Goal: Task Accomplishment & Management: Manage account settings

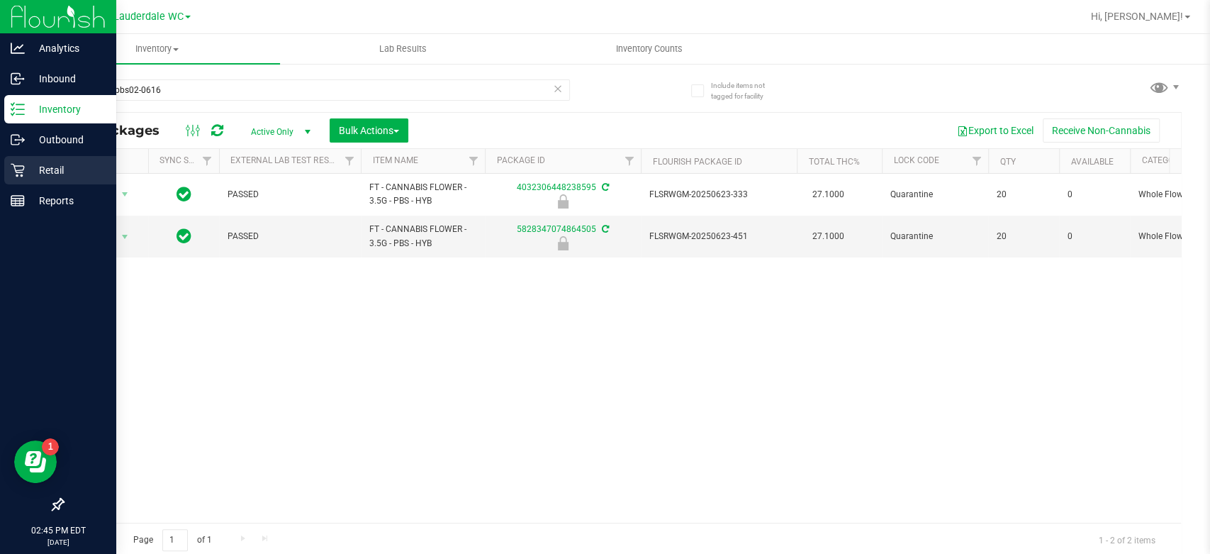
click at [28, 174] on p "Retail" at bounding box center [67, 170] width 85 height 17
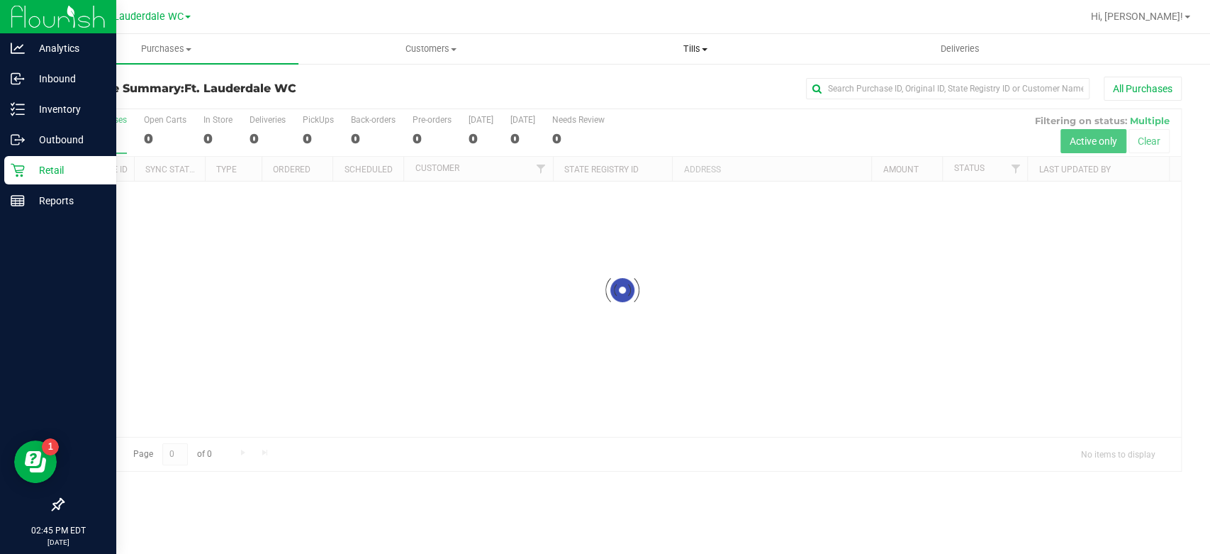
click at [707, 50] on span at bounding box center [705, 49] width 6 height 3
click at [663, 86] on li "Manage tills" at bounding box center [695, 85] width 264 height 17
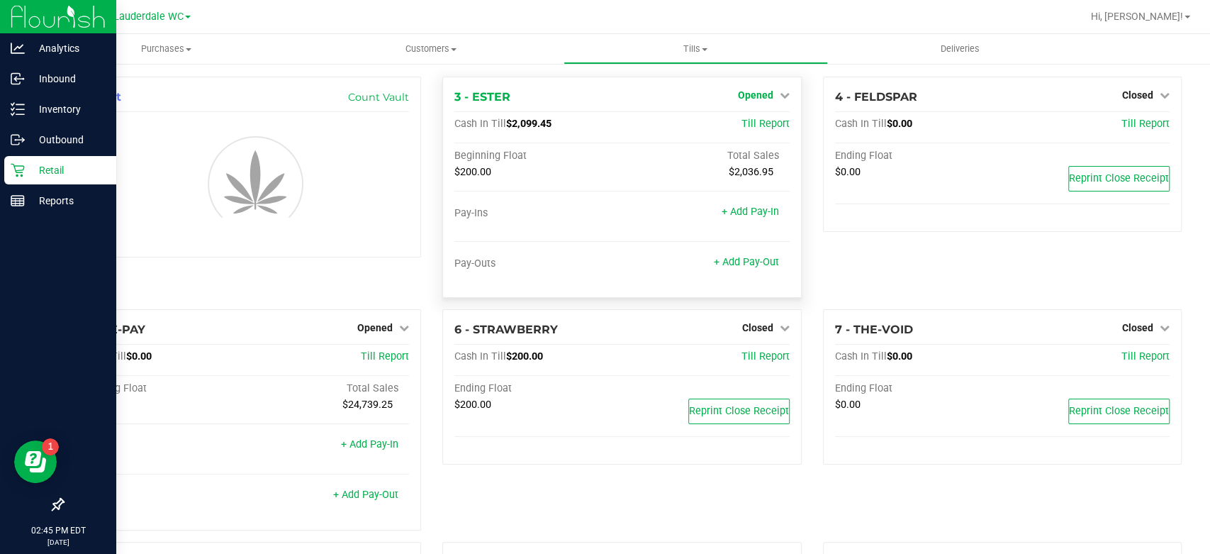
click at [743, 91] on span "Opened" at bounding box center [755, 94] width 35 height 11
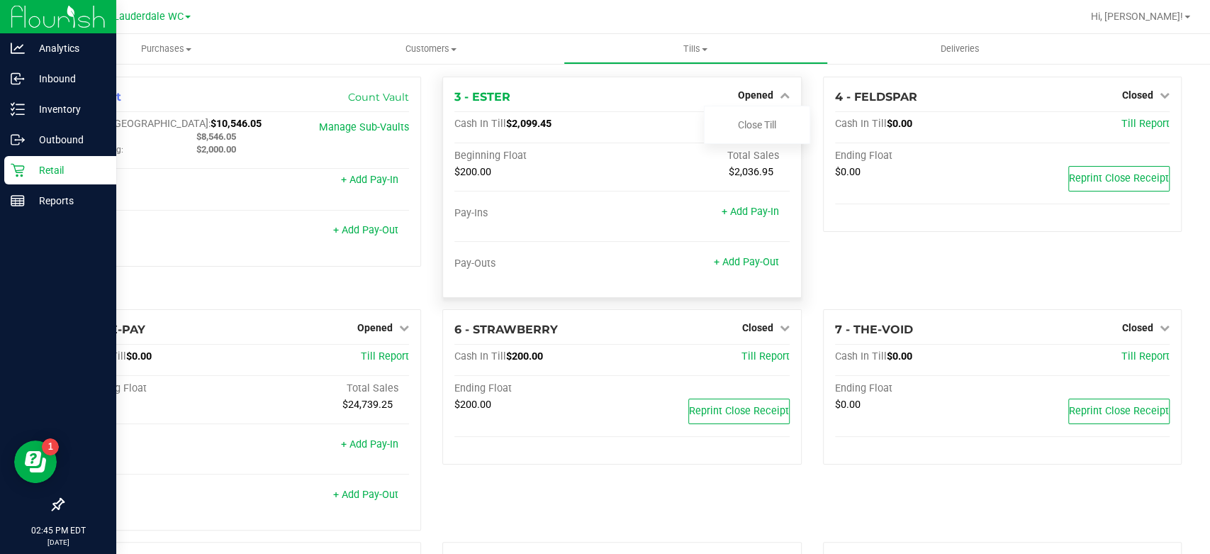
click at [635, 98] on div "3 - ESTER Opened Close Till" at bounding box center [621, 97] width 335 height 17
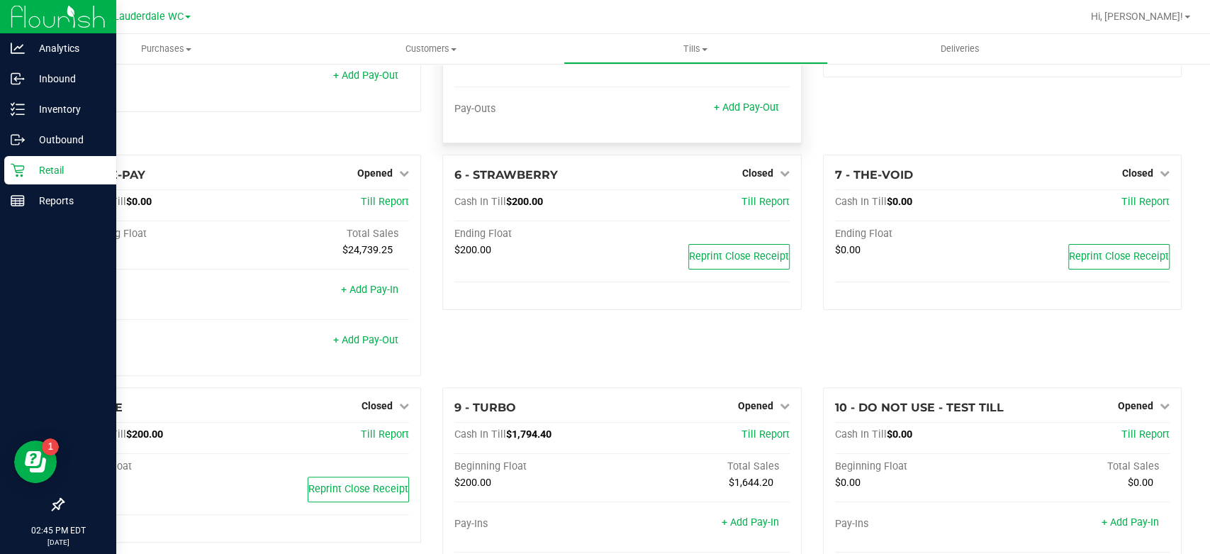
scroll to position [398, 0]
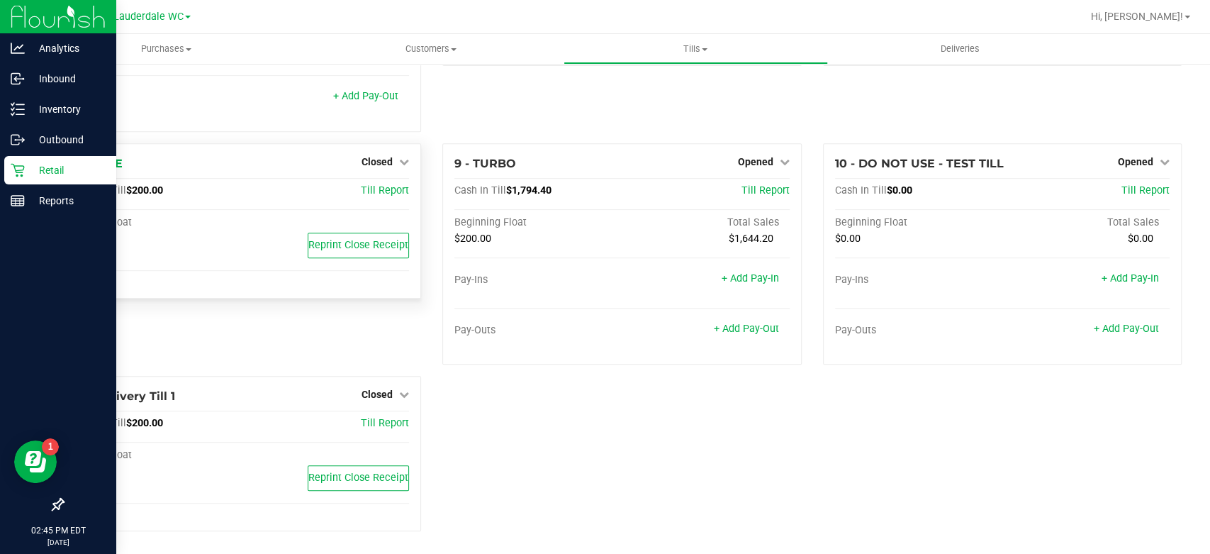
click at [357, 155] on div "8 - TIME Closed Open Till" at bounding box center [241, 163] width 335 height 17
click at [384, 162] on span "Closed" at bounding box center [376, 161] width 31 height 11
click at [363, 183] on div "Open Till" at bounding box center [377, 192] width 105 height 18
click at [362, 187] on link "Open Till" at bounding box center [377, 191] width 38 height 11
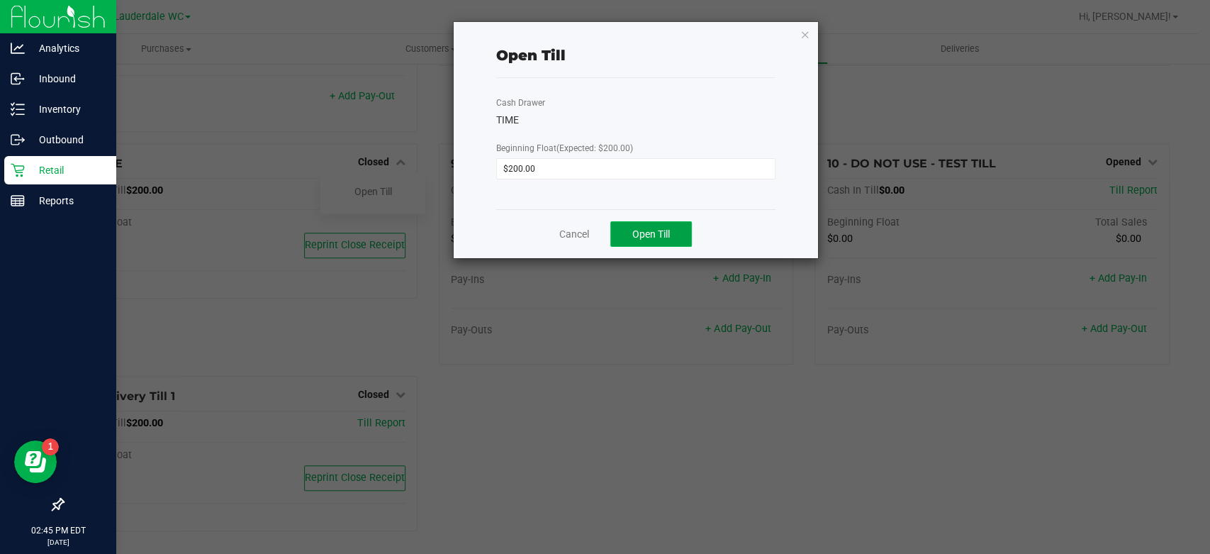
click at [658, 228] on span "Open Till" at bounding box center [651, 233] width 38 height 11
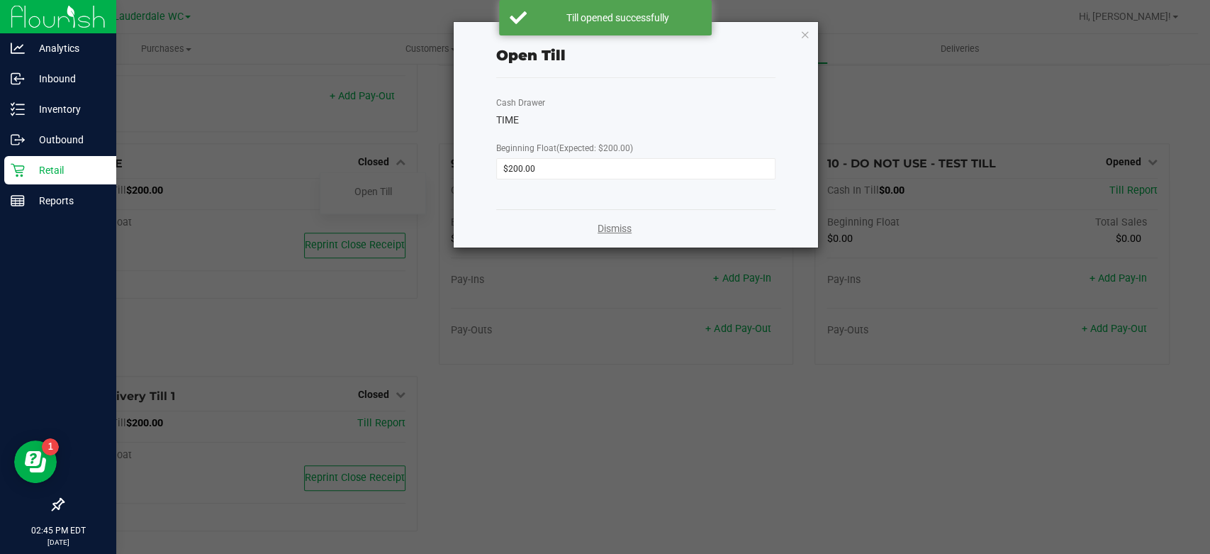
click at [627, 227] on link "Dismiss" at bounding box center [614, 228] width 34 height 15
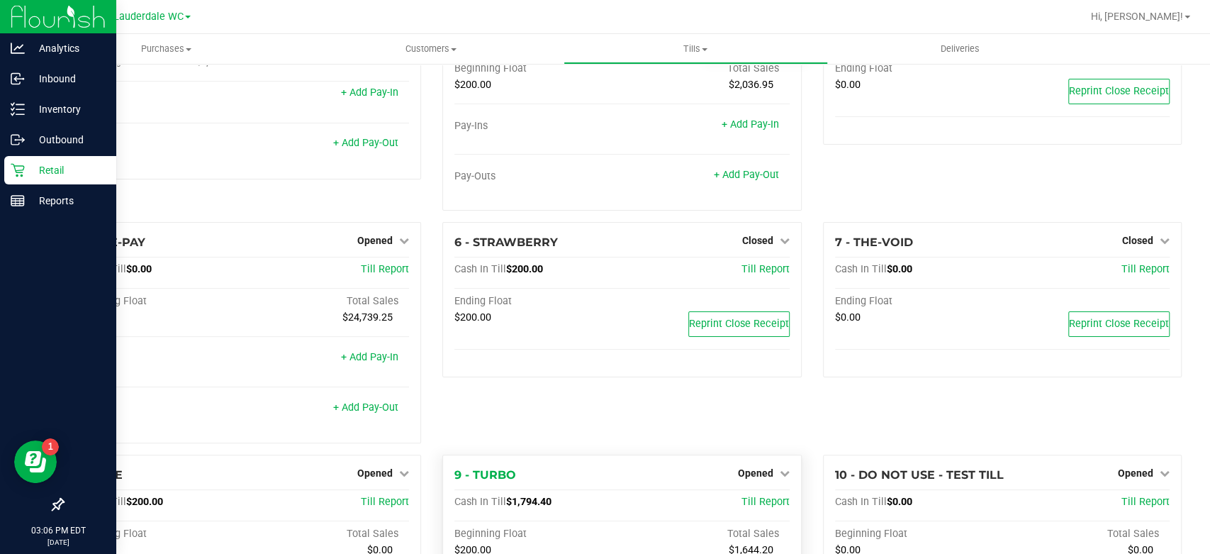
scroll to position [5, 0]
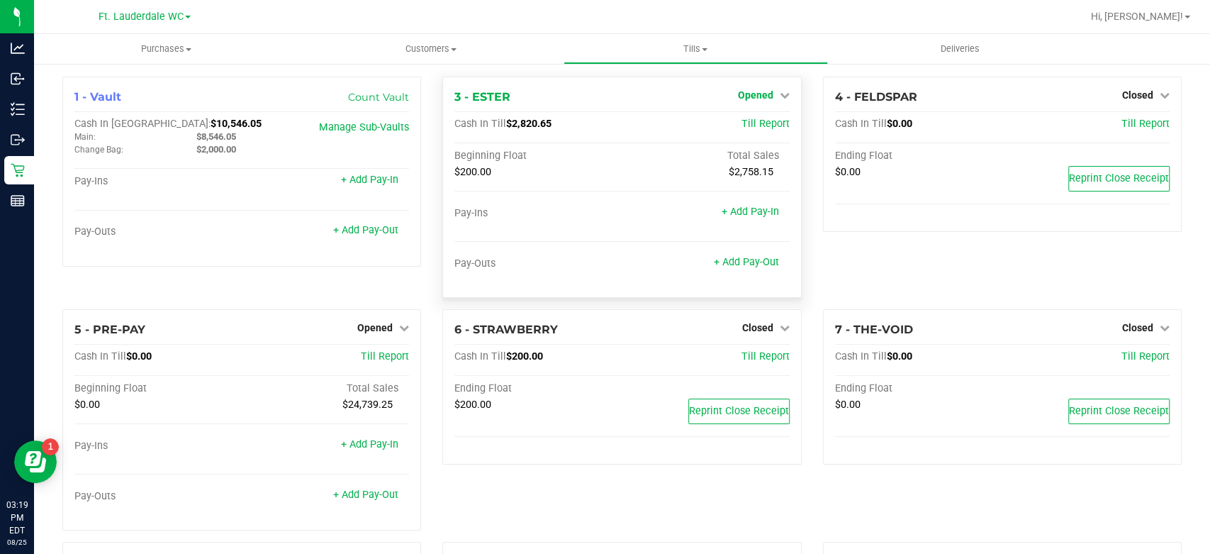
click at [741, 95] on span "Opened" at bounding box center [755, 94] width 35 height 11
click at [738, 125] on link "Close Till" at bounding box center [757, 124] width 38 height 11
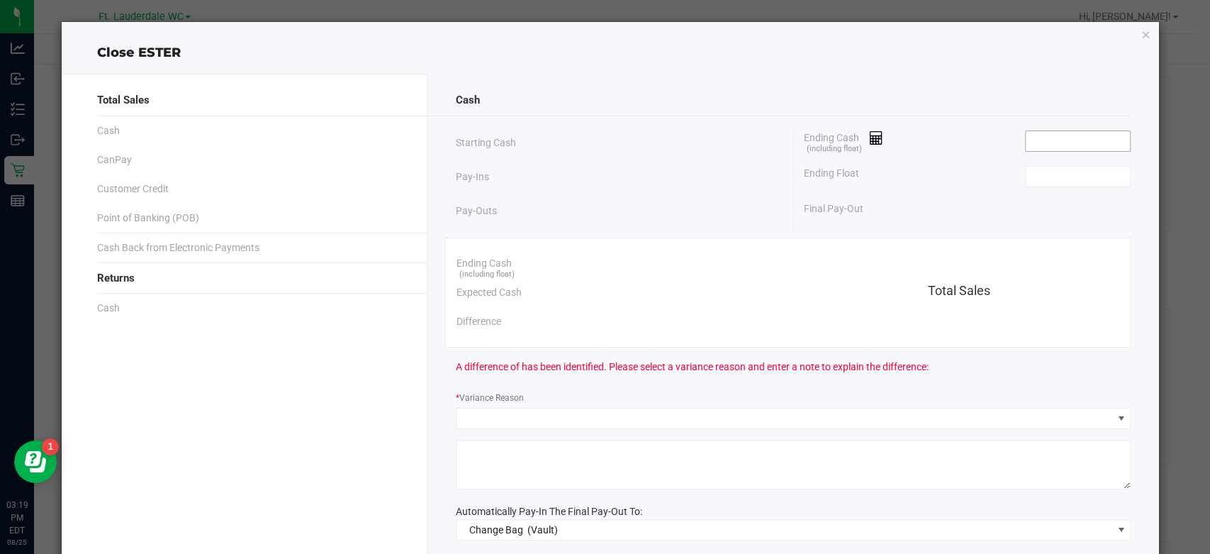
click at [1073, 148] on input at bounding box center [1078, 141] width 104 height 20
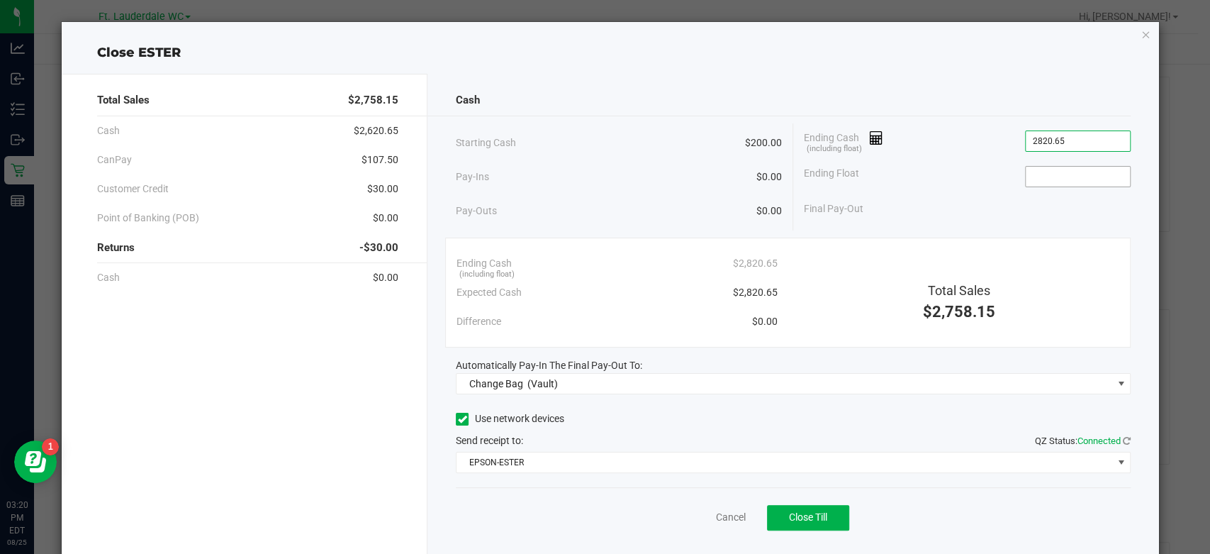
type input "$2,820.65"
click at [1047, 174] on input at bounding box center [1078, 177] width 104 height 20
type input "$200.00"
click at [979, 188] on div "Ending Float $200.00" at bounding box center [967, 176] width 327 height 35
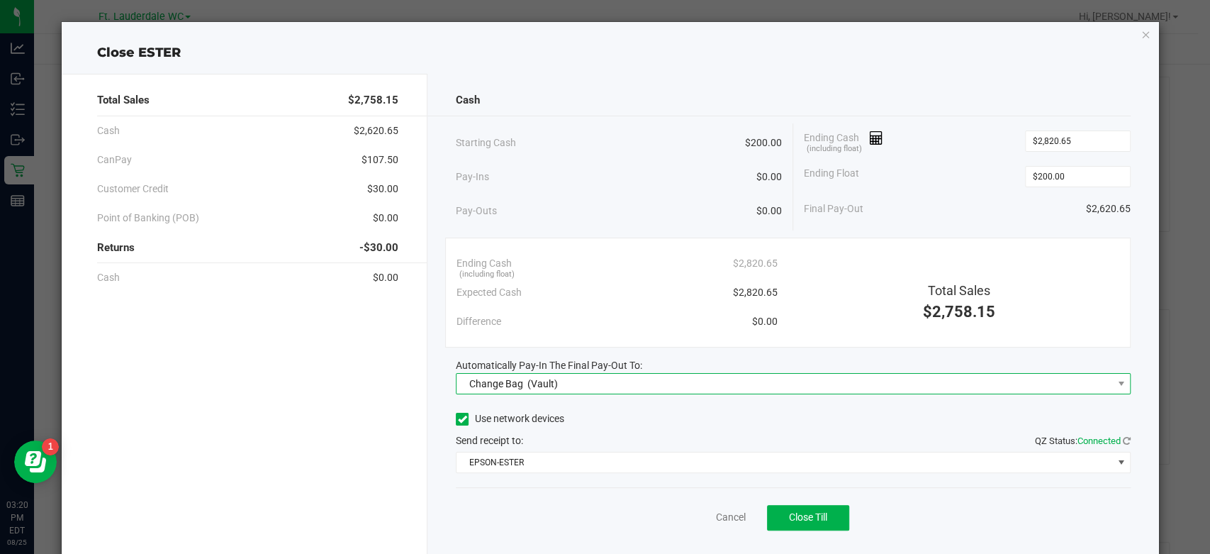
click at [751, 378] on span "Change Bag (Vault)" at bounding box center [784, 384] width 656 height 20
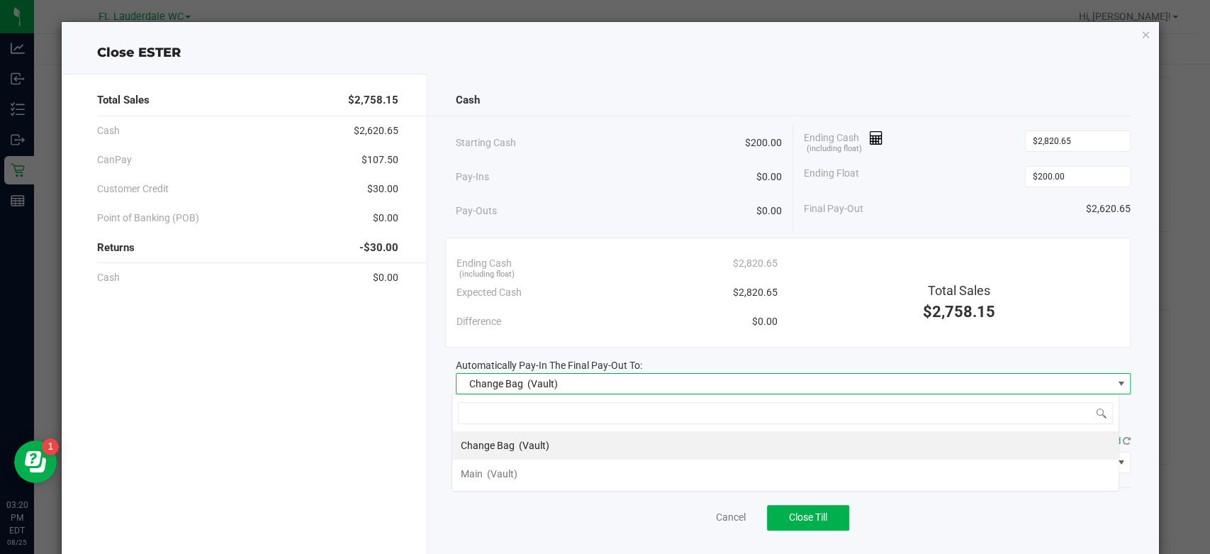
scroll to position [21, 668]
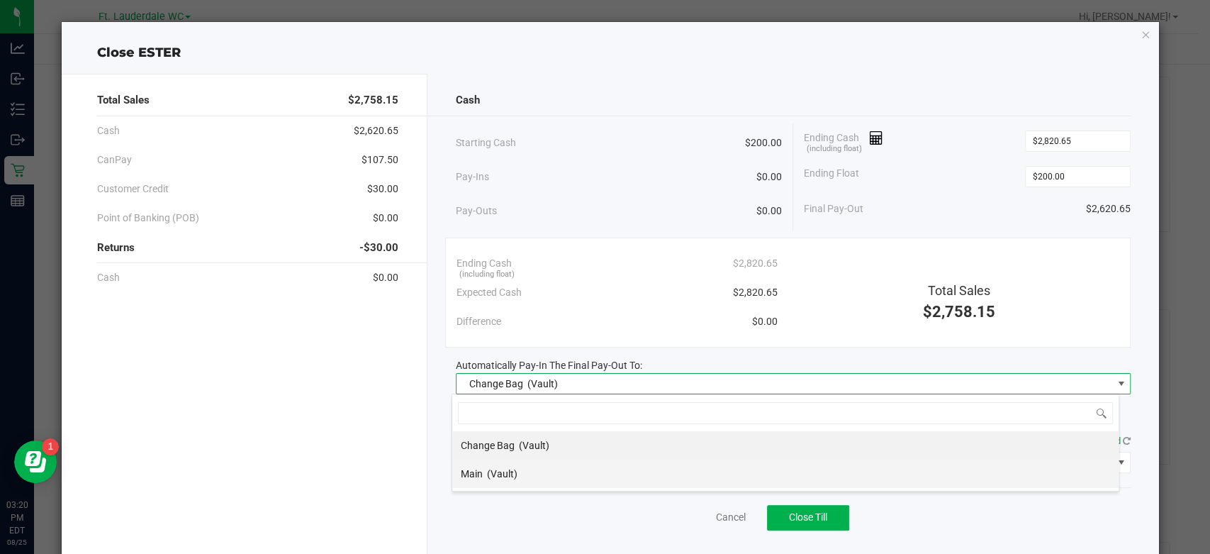
click at [568, 475] on li "Main (Vault)" at bounding box center [785, 473] width 666 height 28
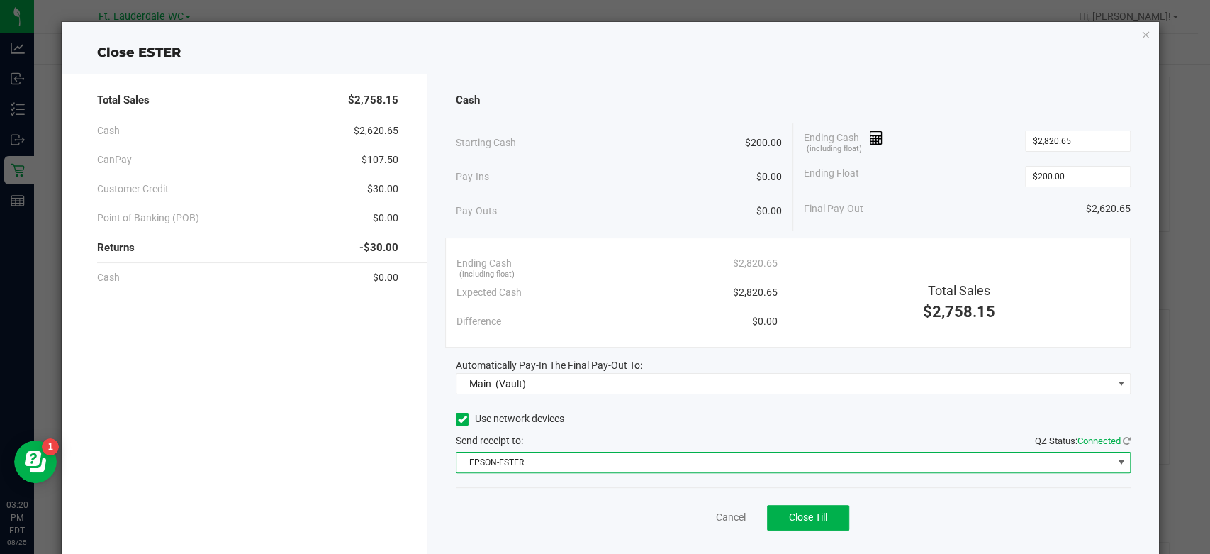
click at [572, 467] on span "EPSON-ESTER" at bounding box center [784, 462] width 656 height 20
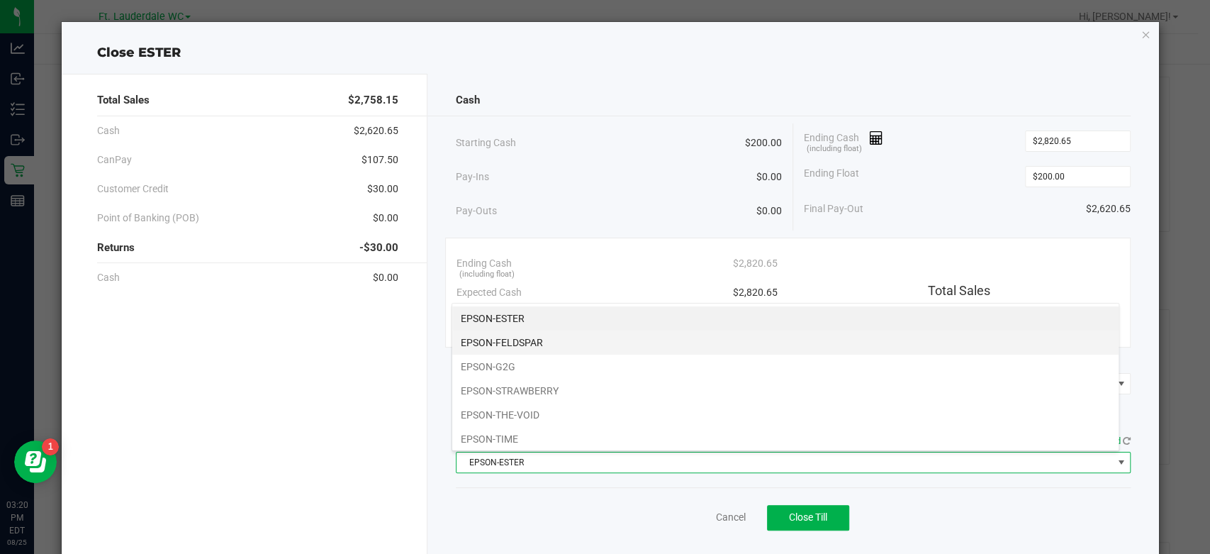
click at [588, 347] on li "EPSON-FELDSPAR" at bounding box center [785, 342] width 666 height 24
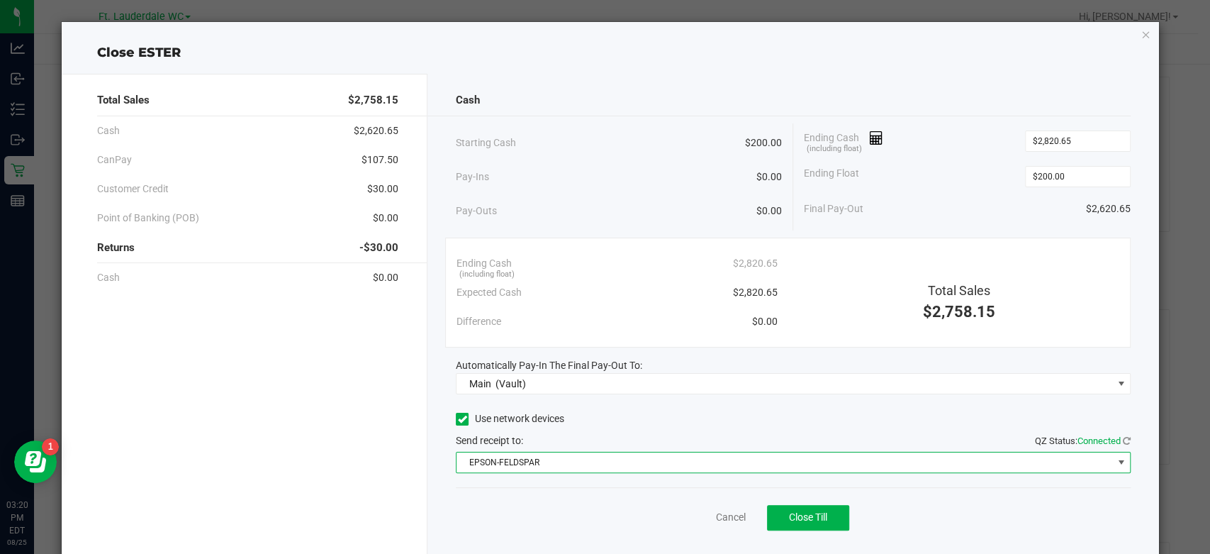
click at [561, 510] on div "Cancel Close Till" at bounding box center [793, 514] width 675 height 55
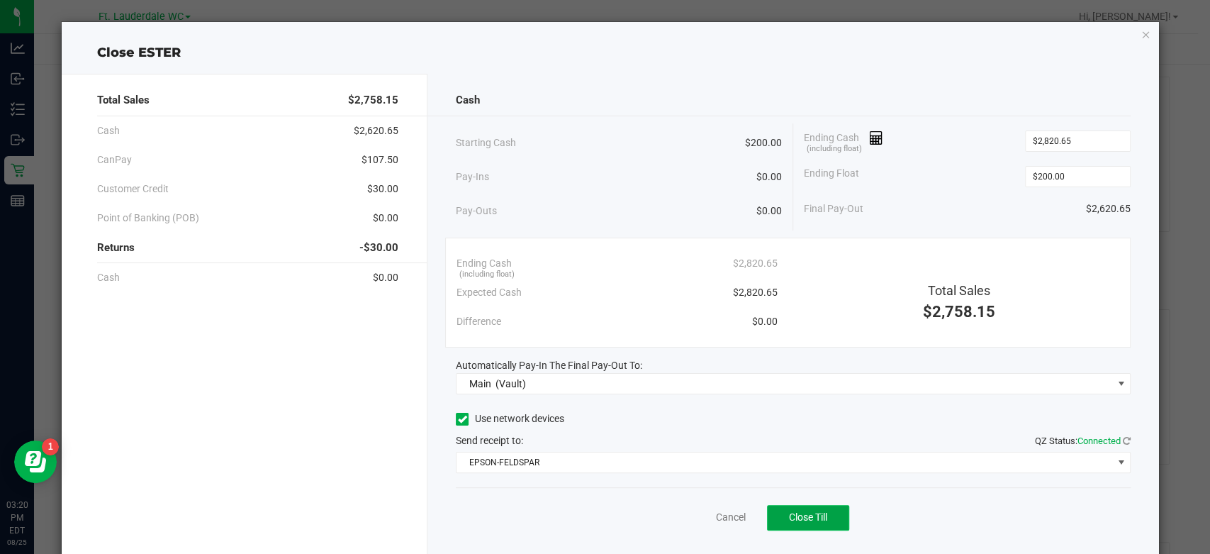
click at [794, 517] on span "Close Till" at bounding box center [808, 516] width 38 height 11
click at [688, 510] on link "Dismiss" at bounding box center [699, 517] width 34 height 15
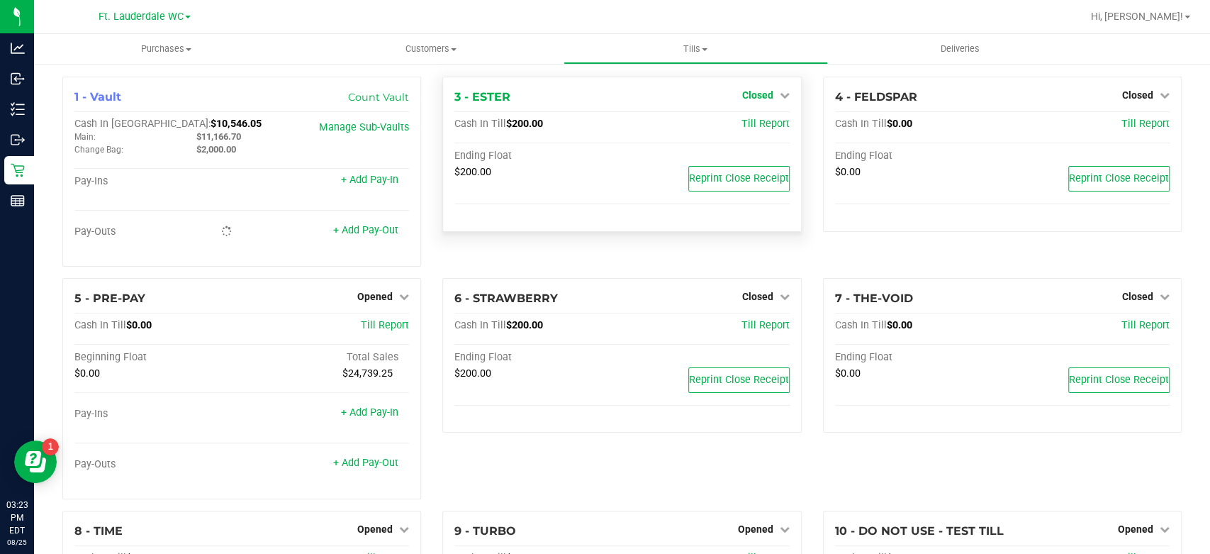
click at [747, 96] on span "Closed" at bounding box center [757, 94] width 31 height 11
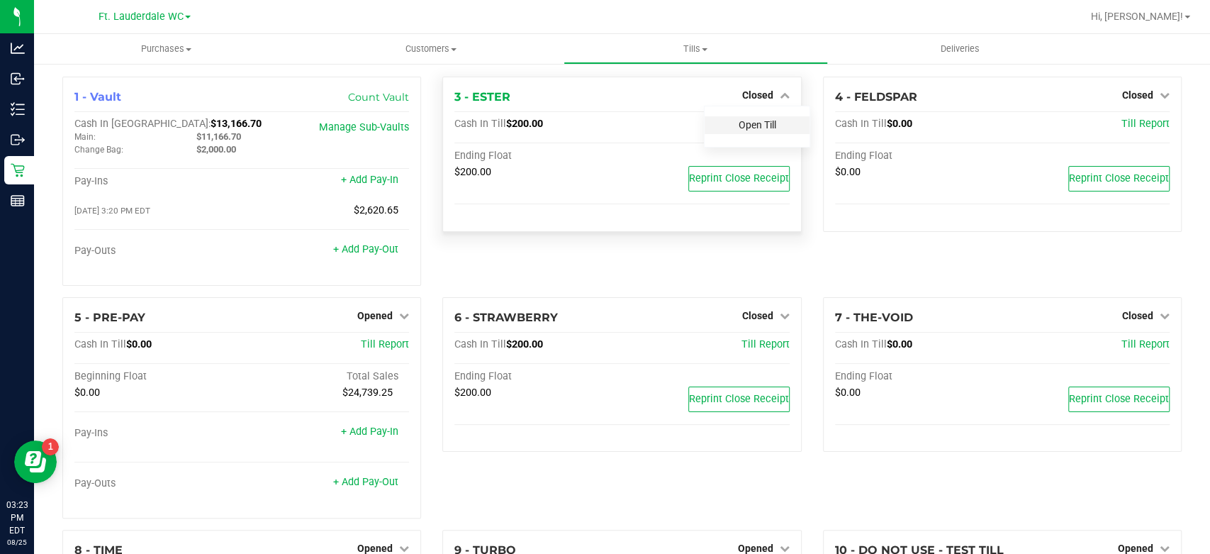
click at [743, 121] on link "Open Till" at bounding box center [758, 124] width 38 height 11
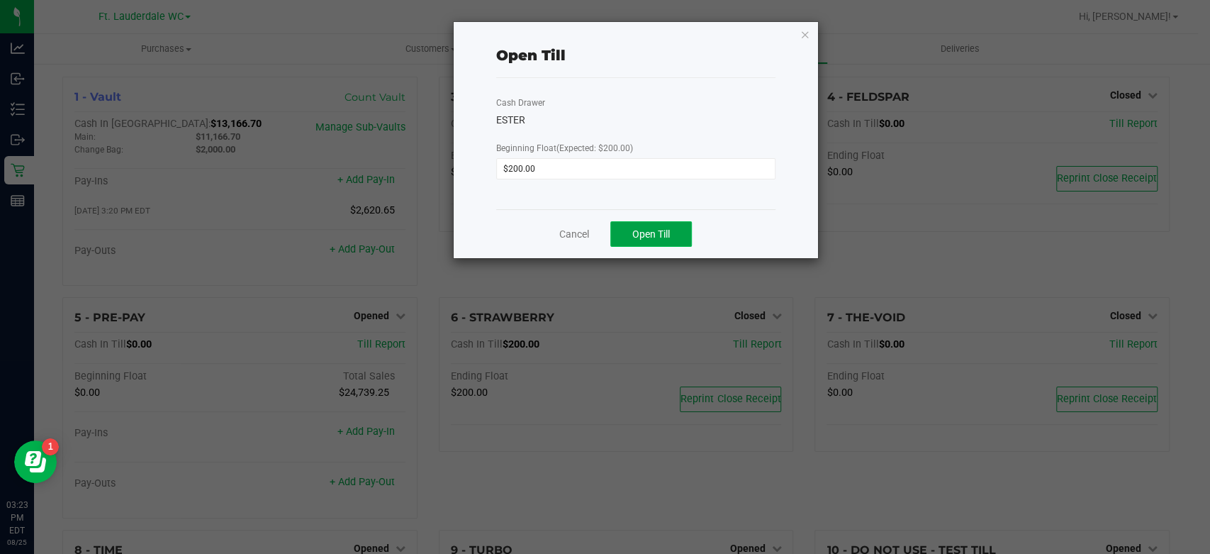
click at [669, 225] on button "Open Till" at bounding box center [651, 234] width 82 height 26
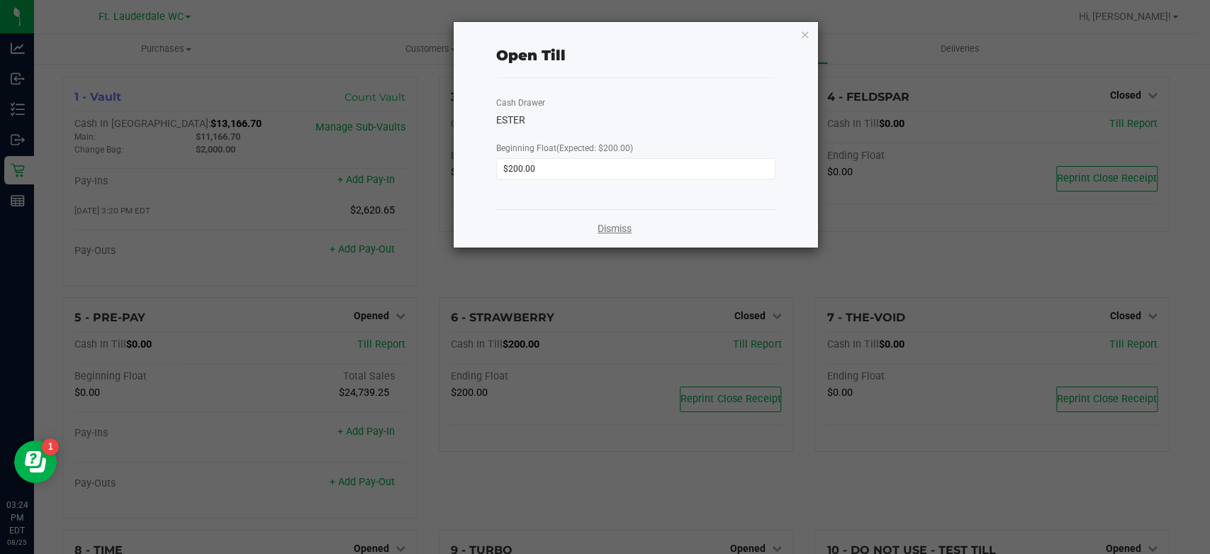
click at [599, 230] on link "Dismiss" at bounding box center [614, 228] width 34 height 15
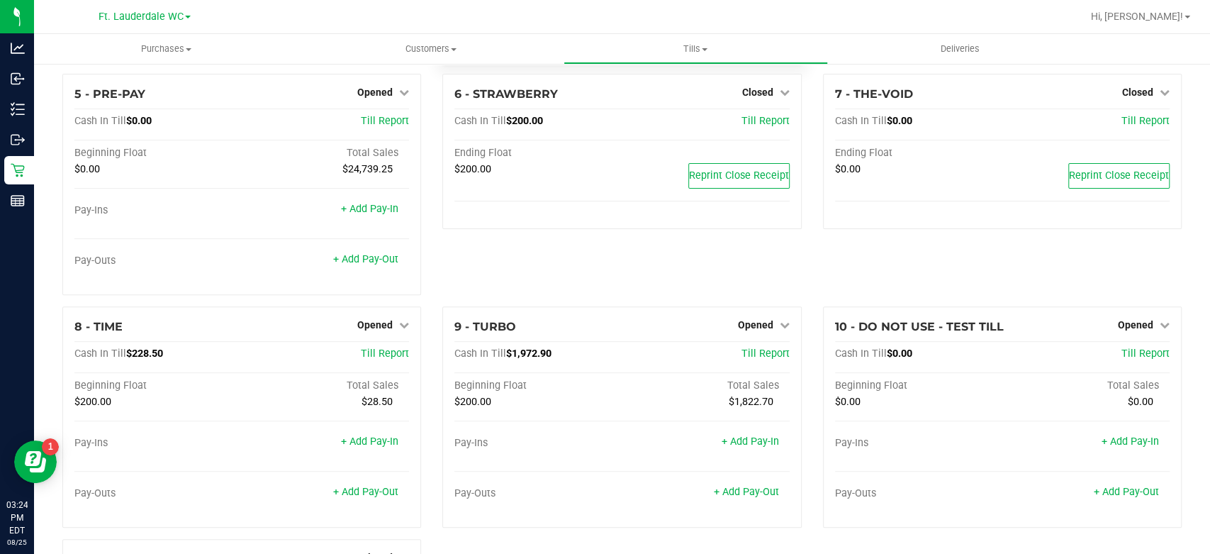
scroll to position [236, 0]
click at [751, 318] on span "Opened" at bounding box center [755, 323] width 35 height 11
click at [738, 354] on link "Close Till" at bounding box center [757, 353] width 38 height 11
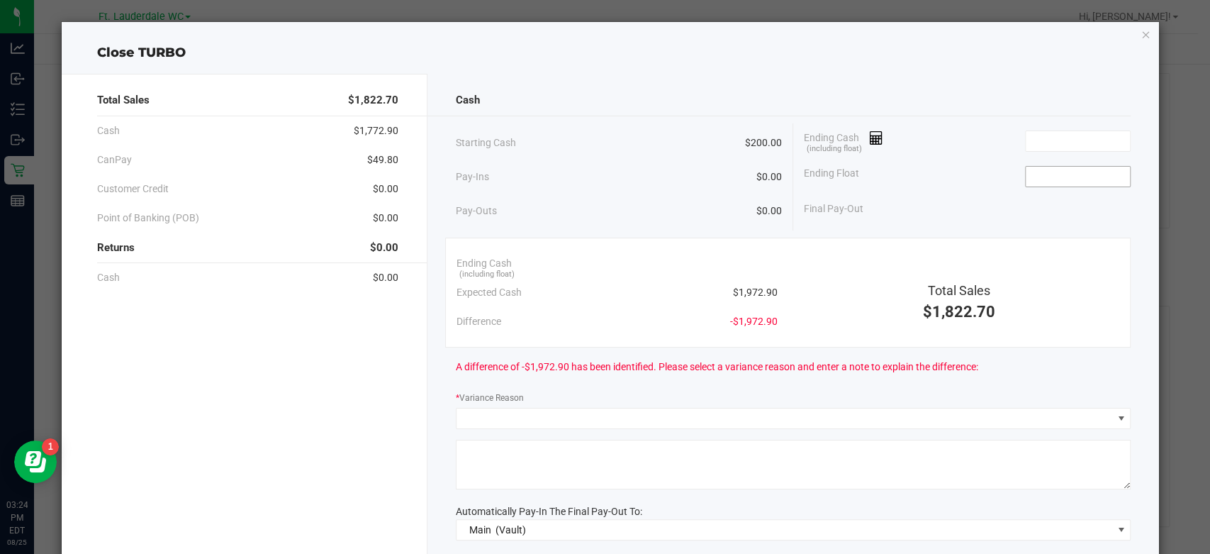
click at [1066, 174] on input at bounding box center [1078, 177] width 104 height 20
type input "$200.00"
click at [1078, 147] on input at bounding box center [1078, 141] width 104 height 20
click at [1056, 144] on input at bounding box center [1078, 141] width 104 height 20
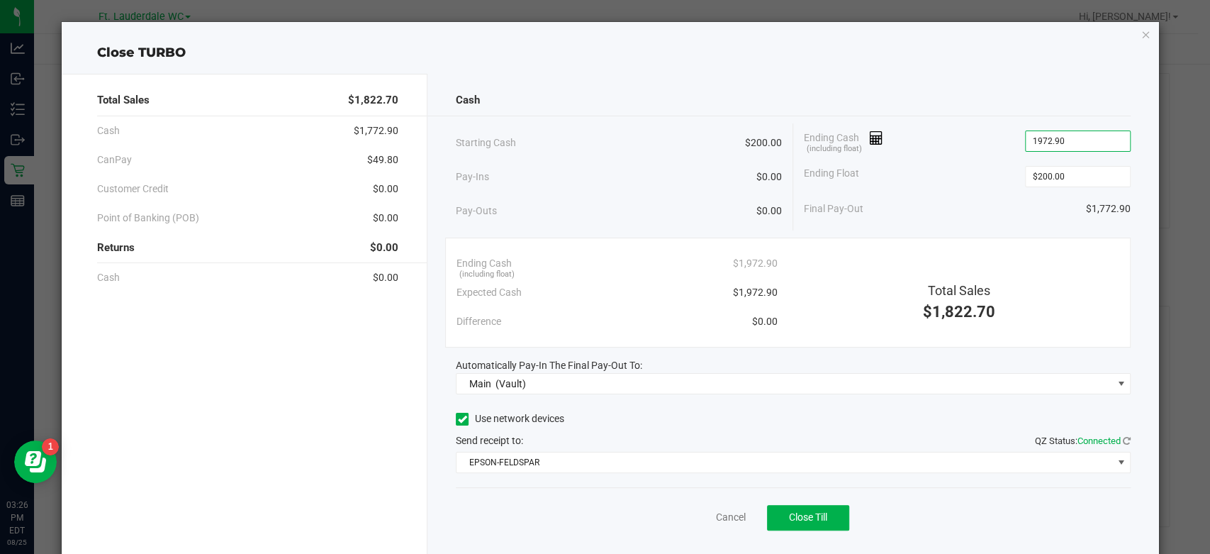
type input "$1,972.90"
click at [948, 194] on div "Final Pay-Out $1,772.90" at bounding box center [967, 208] width 327 height 29
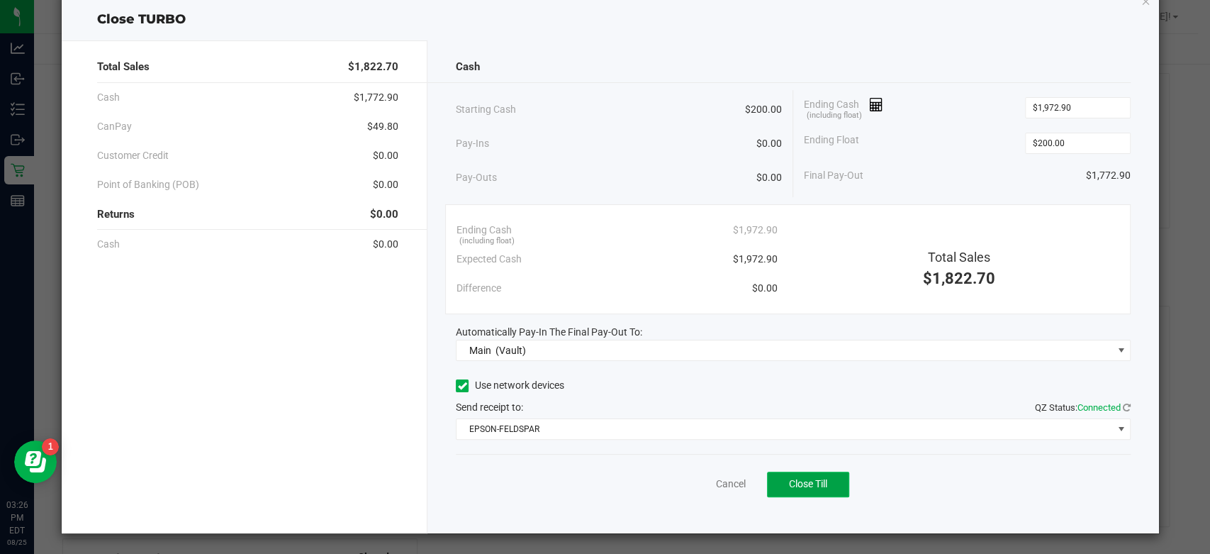
click at [826, 485] on button "Close Till" at bounding box center [808, 484] width 82 height 26
click at [352, 72] on span "$1,822.70" at bounding box center [373, 67] width 50 height 16
click at [700, 486] on link "Dismiss" at bounding box center [699, 483] width 34 height 15
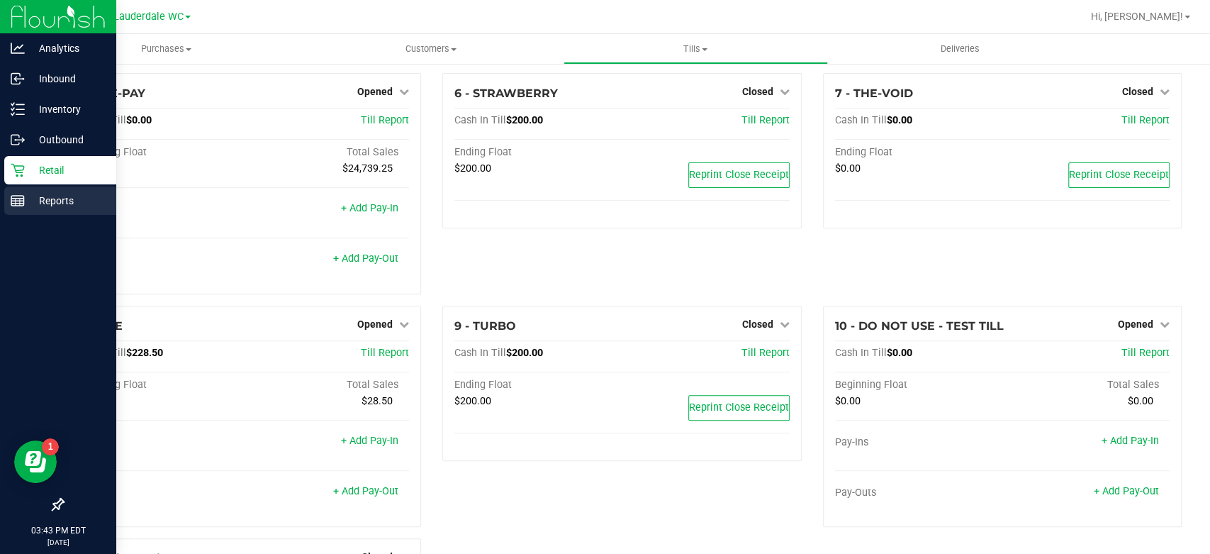
click at [23, 198] on line at bounding box center [17, 198] width 13 height 0
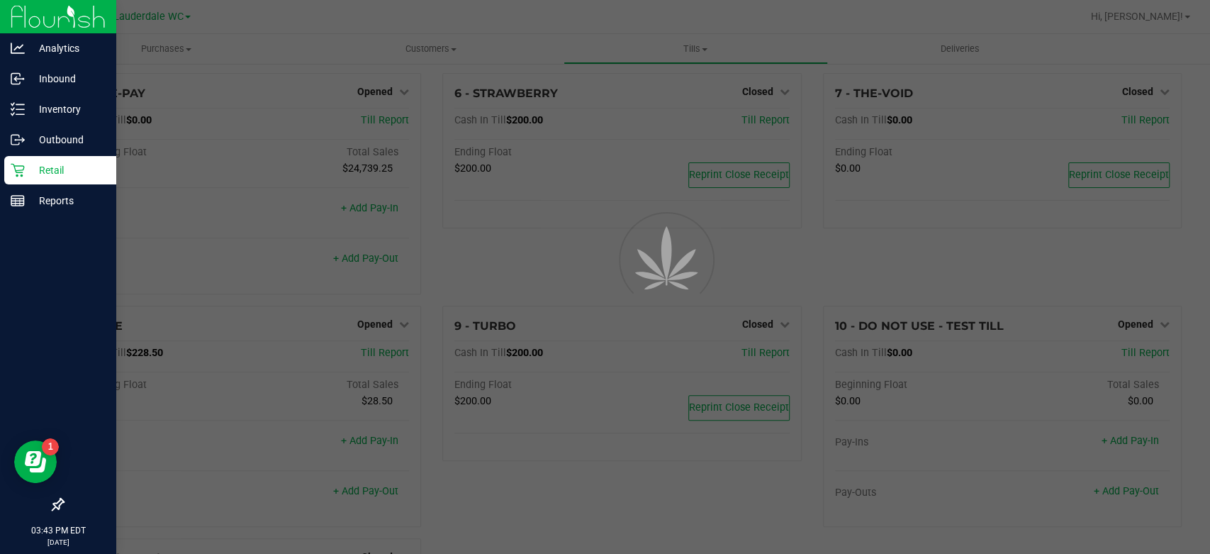
scroll to position [255, 0]
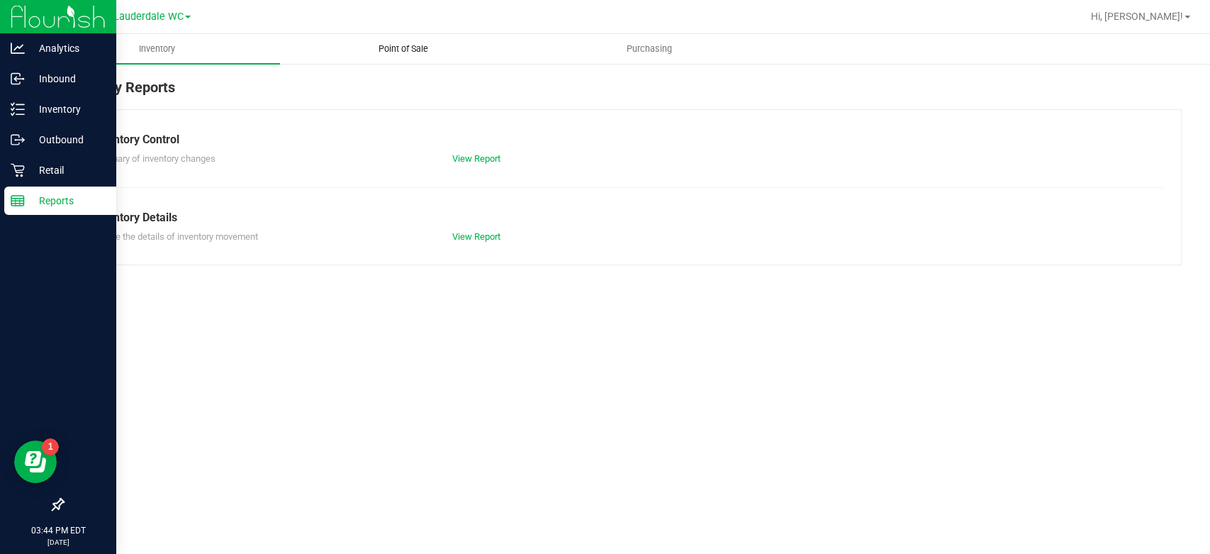
click at [366, 54] on span "Point of Sale" at bounding box center [403, 49] width 88 height 13
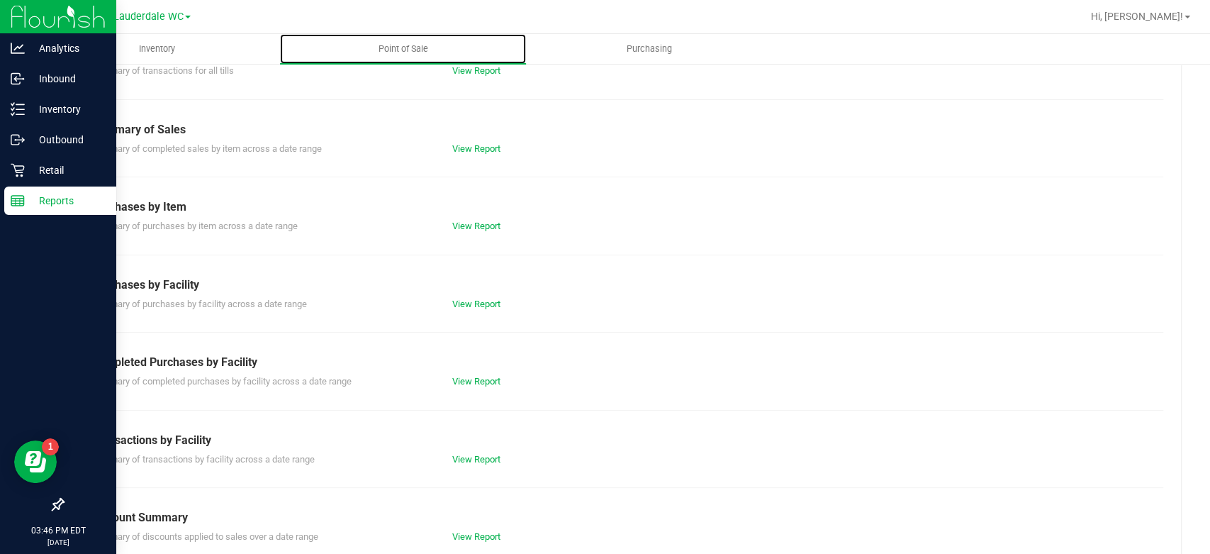
scroll to position [190, 0]
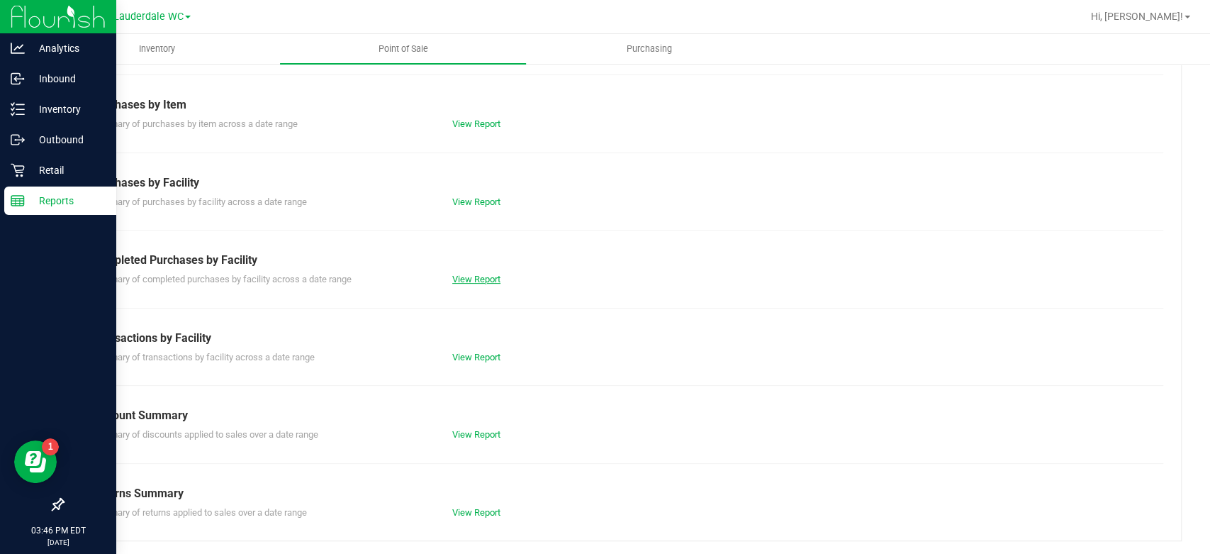
click at [471, 276] on link "View Report" at bounding box center [476, 279] width 48 height 11
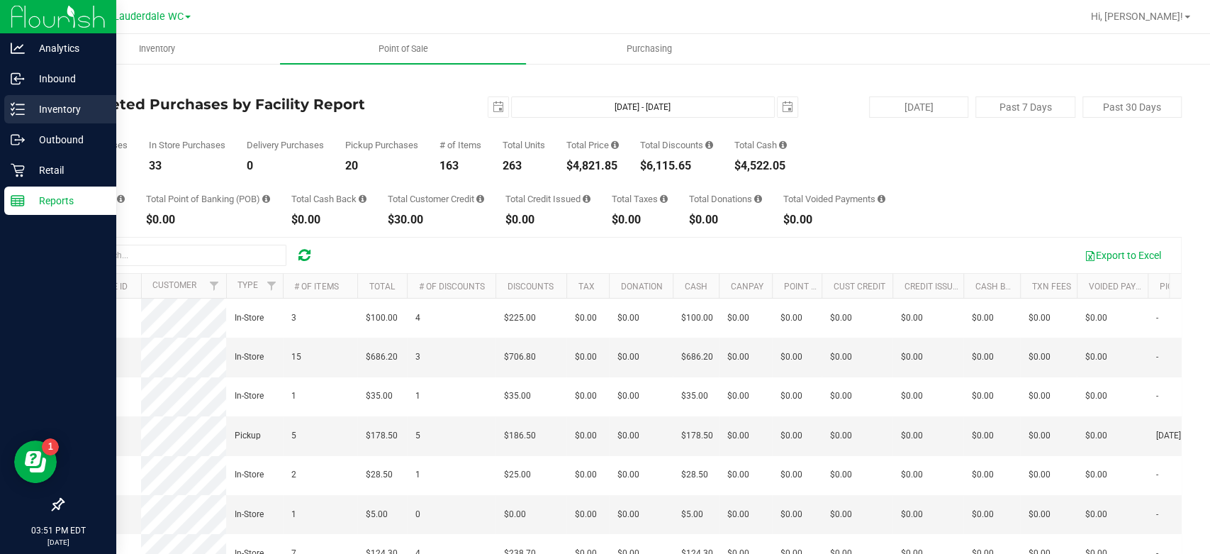
click at [11, 103] on icon at bounding box center [18, 109] width 14 height 14
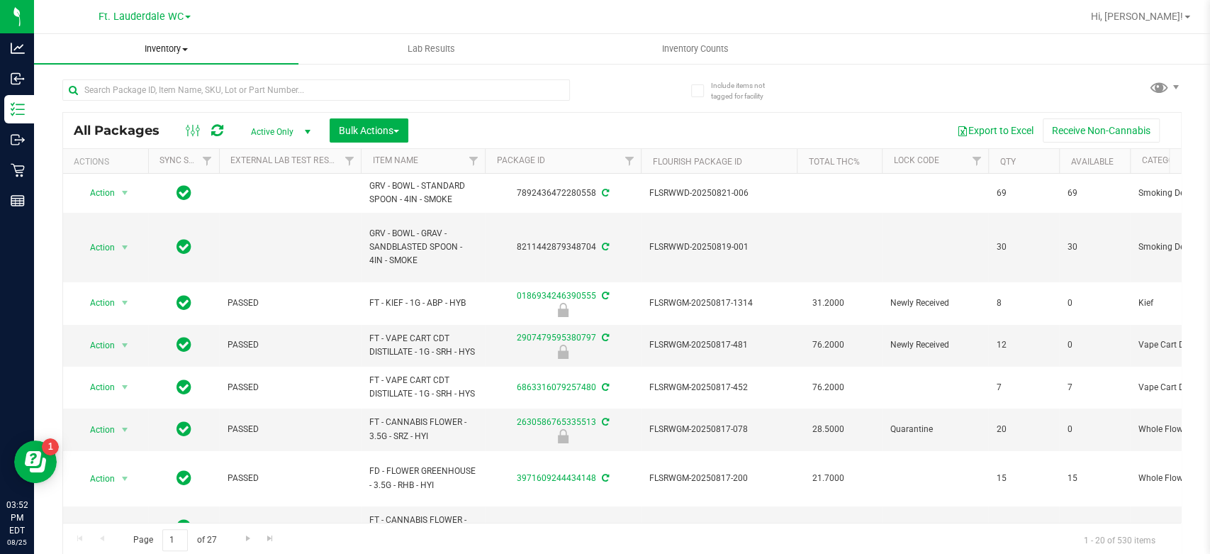
click at [187, 52] on span "Inventory" at bounding box center [166, 49] width 264 height 13
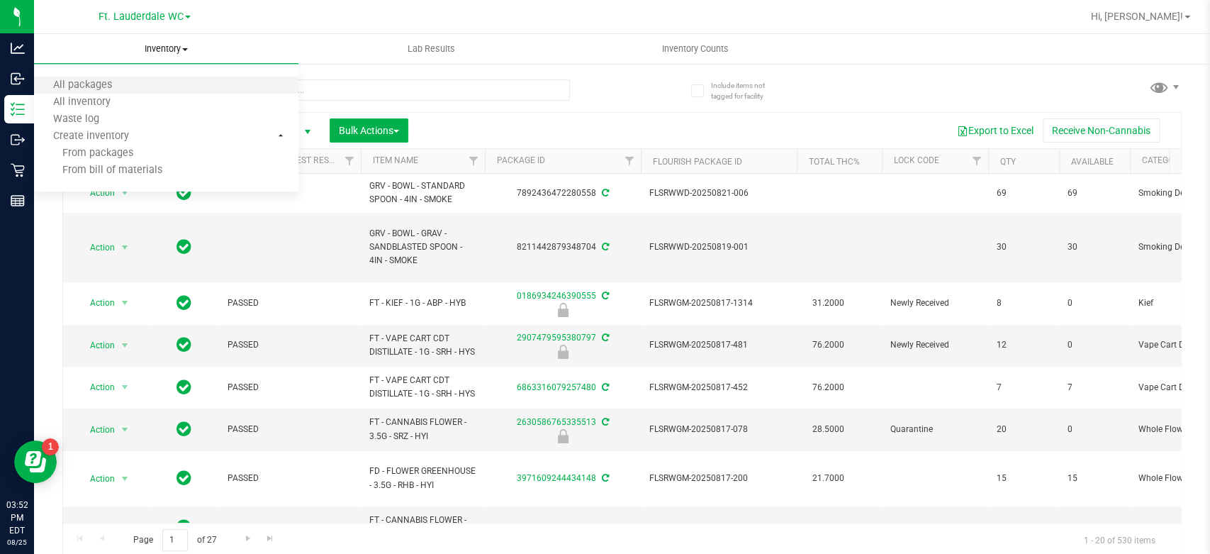
click at [147, 79] on li "All packages" at bounding box center [166, 85] width 264 height 17
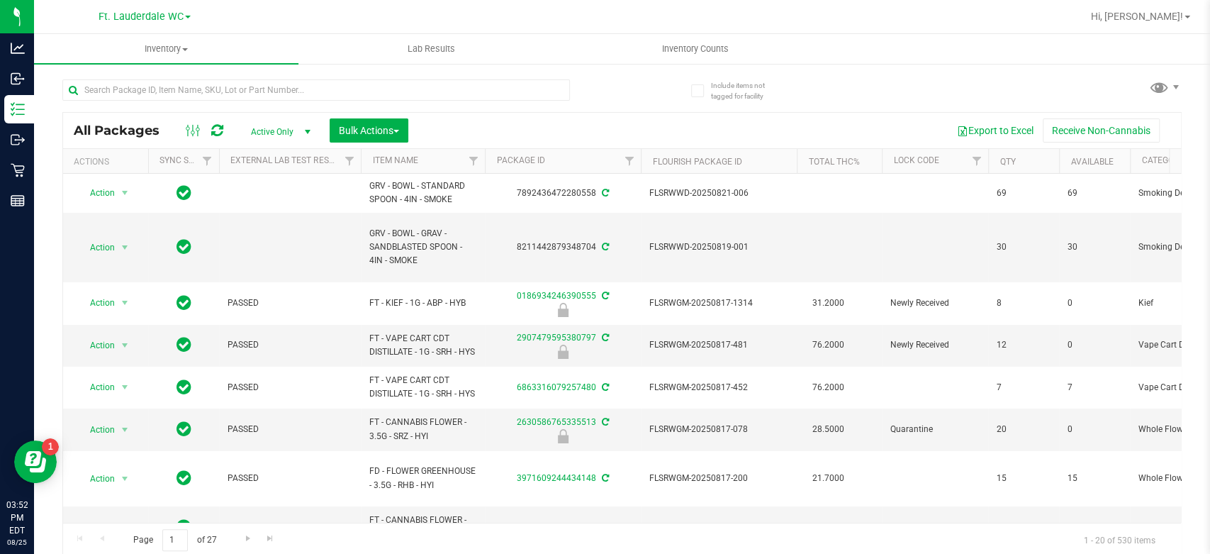
click at [278, 124] on span "Active Only" at bounding box center [278, 132] width 78 height 20
click at [288, 221] on li "All" at bounding box center [277, 217] width 77 height 21
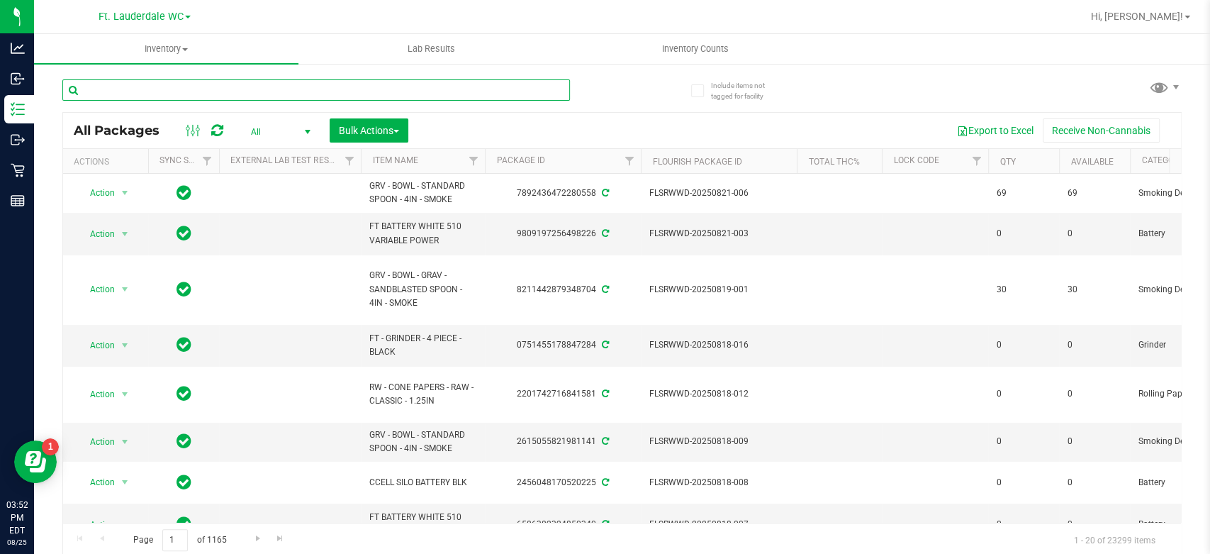
click at [192, 79] on input "text" at bounding box center [315, 89] width 507 height 21
paste input "1017291"
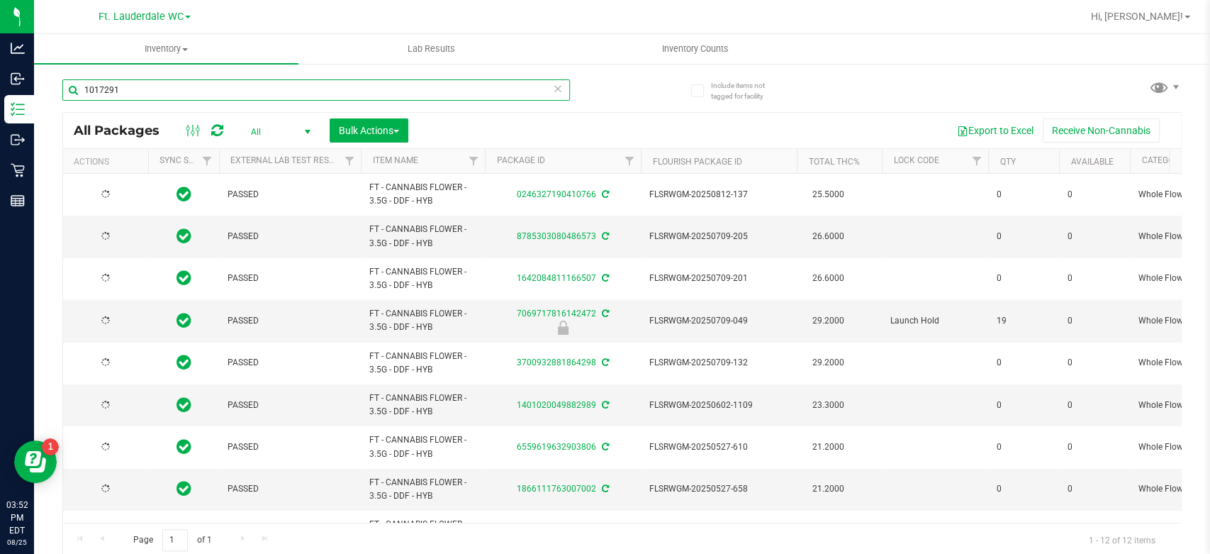
type input "1017291"
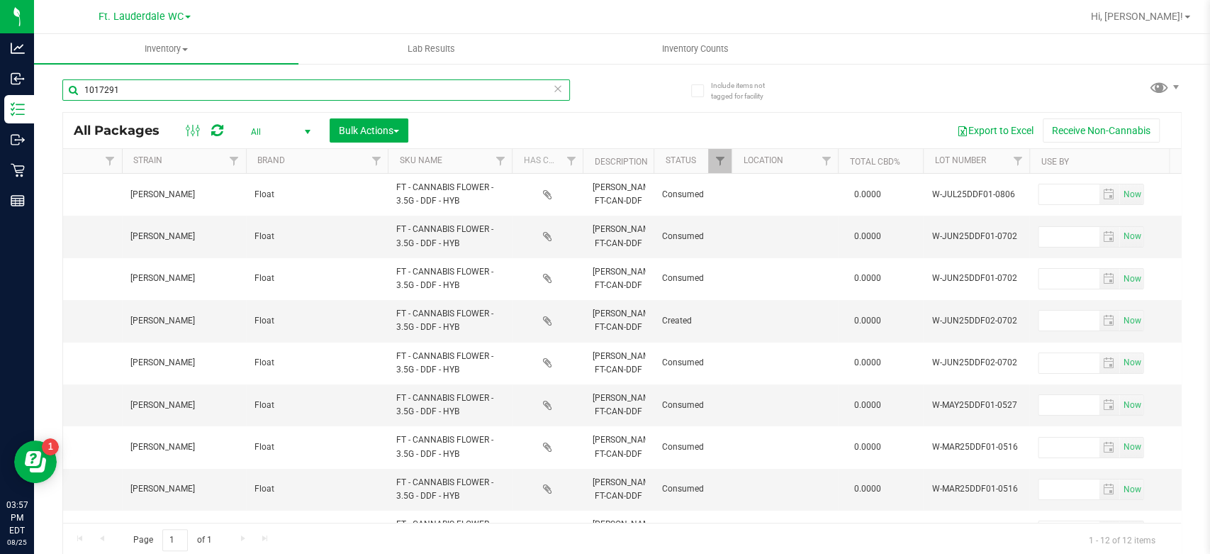
scroll to position [0, 1171]
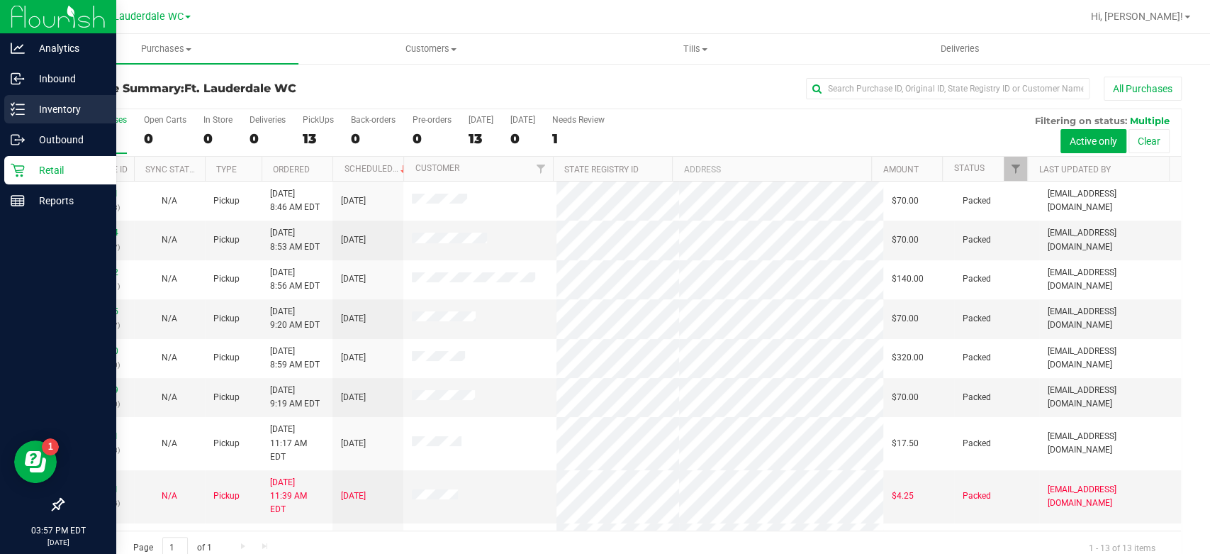
click at [33, 108] on p "Inventory" at bounding box center [67, 109] width 85 height 17
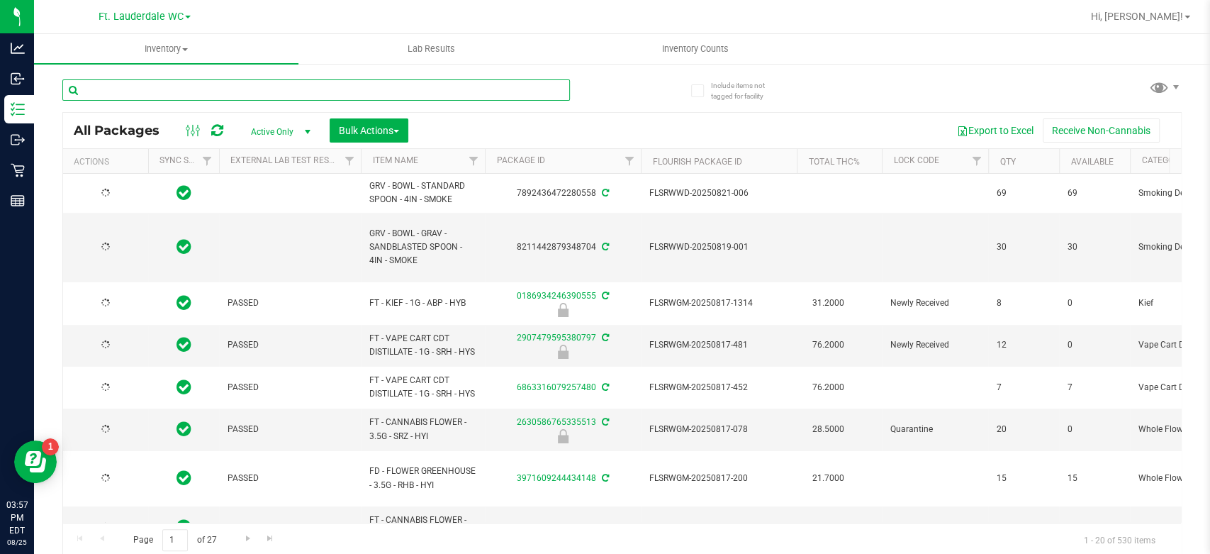
click at [249, 89] on input "text" at bounding box center [315, 89] width 507 height 21
paste input "1017295"
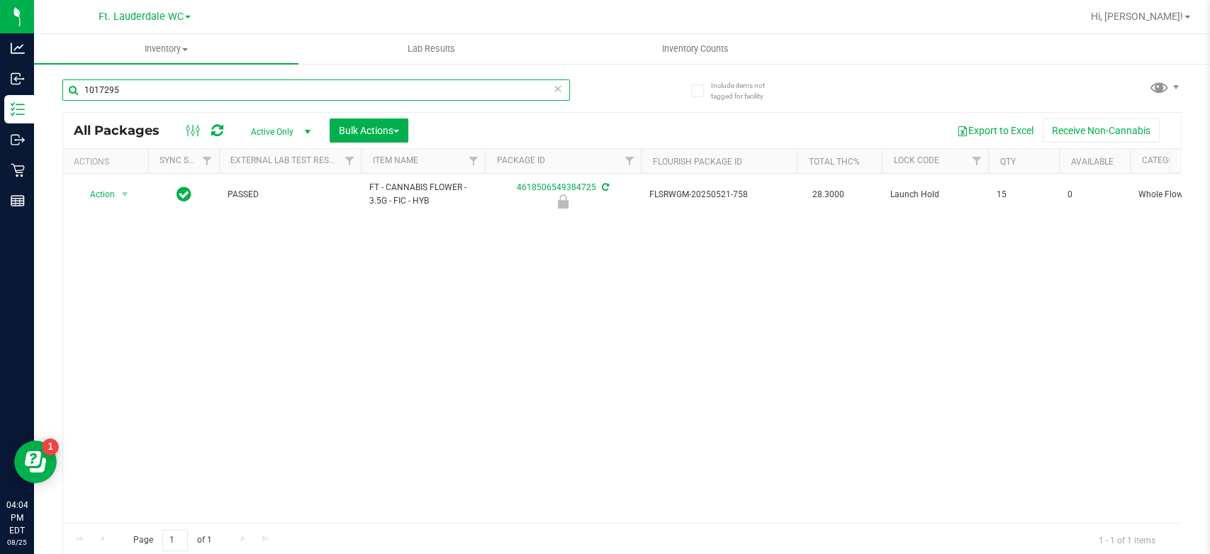
type input "1017295"
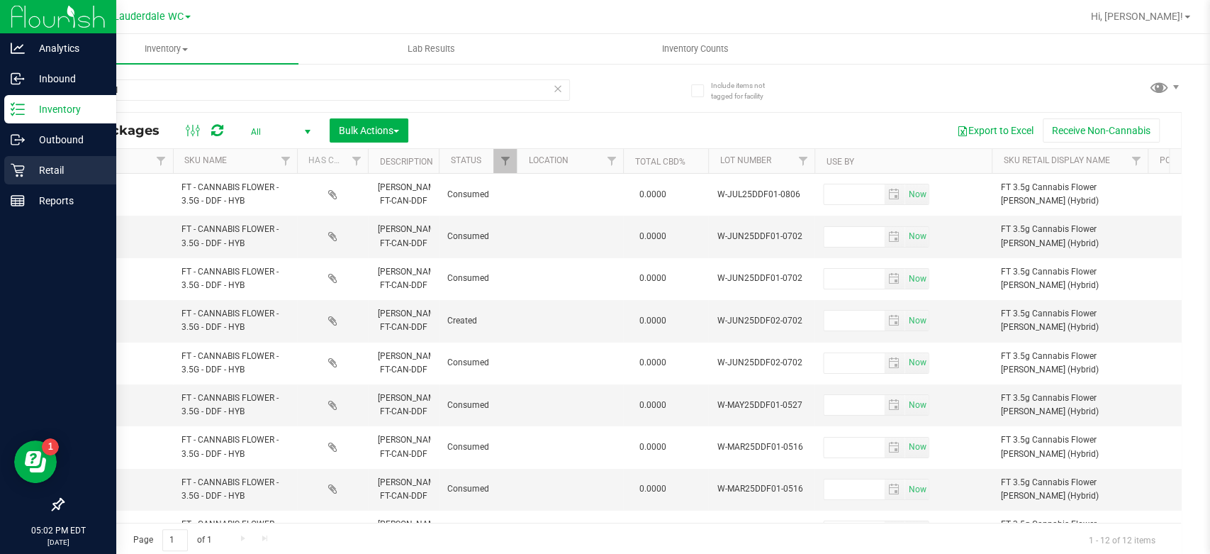
drag, startPoint x: 23, startPoint y: 170, endPoint x: 35, endPoint y: 172, distance: 12.8
click at [23, 170] on icon at bounding box center [18, 170] width 14 height 14
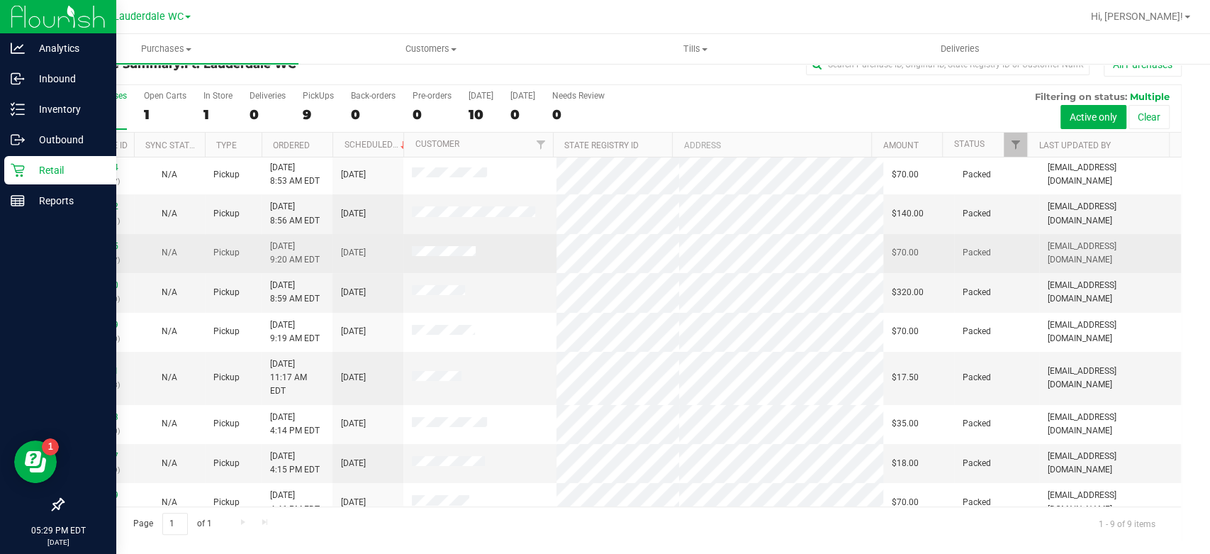
scroll to position [3, 0]
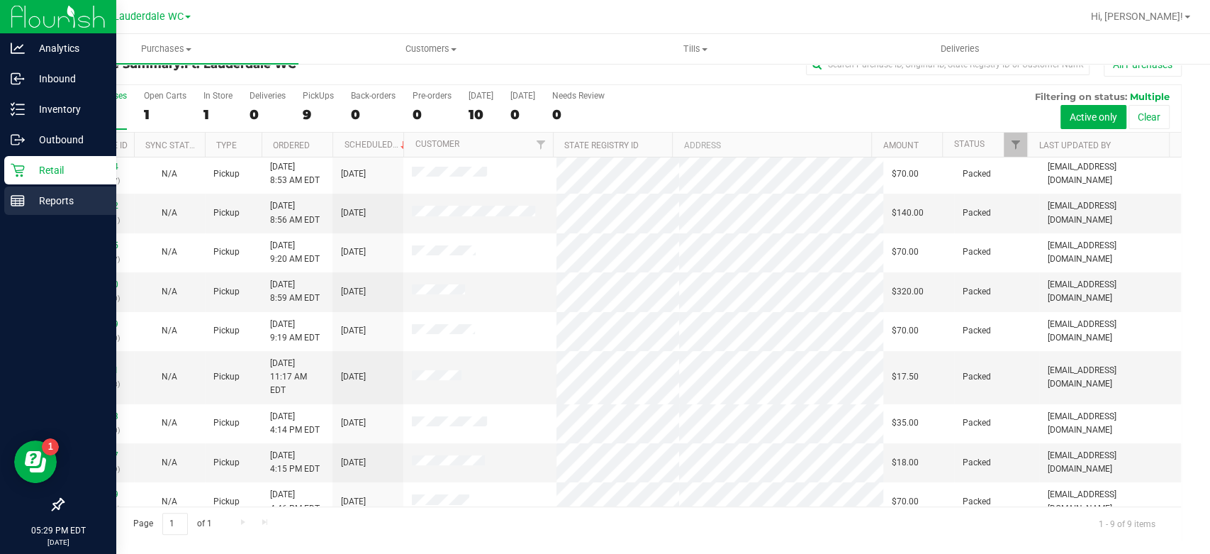
click at [13, 203] on line at bounding box center [17, 203] width 13 height 0
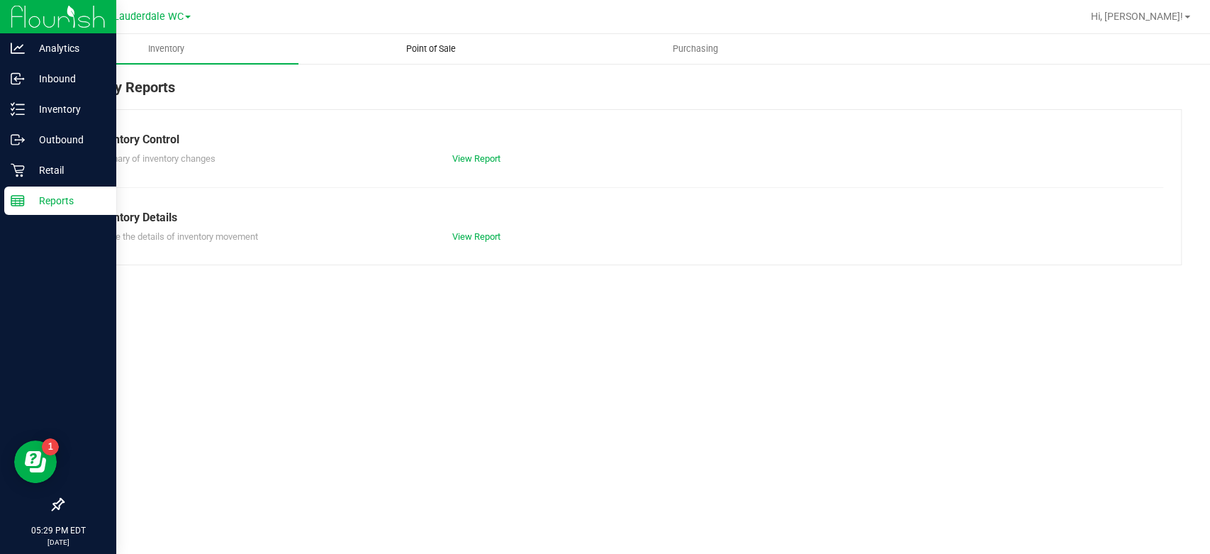
click at [468, 52] on span "Point of Sale" at bounding box center [431, 49] width 88 height 13
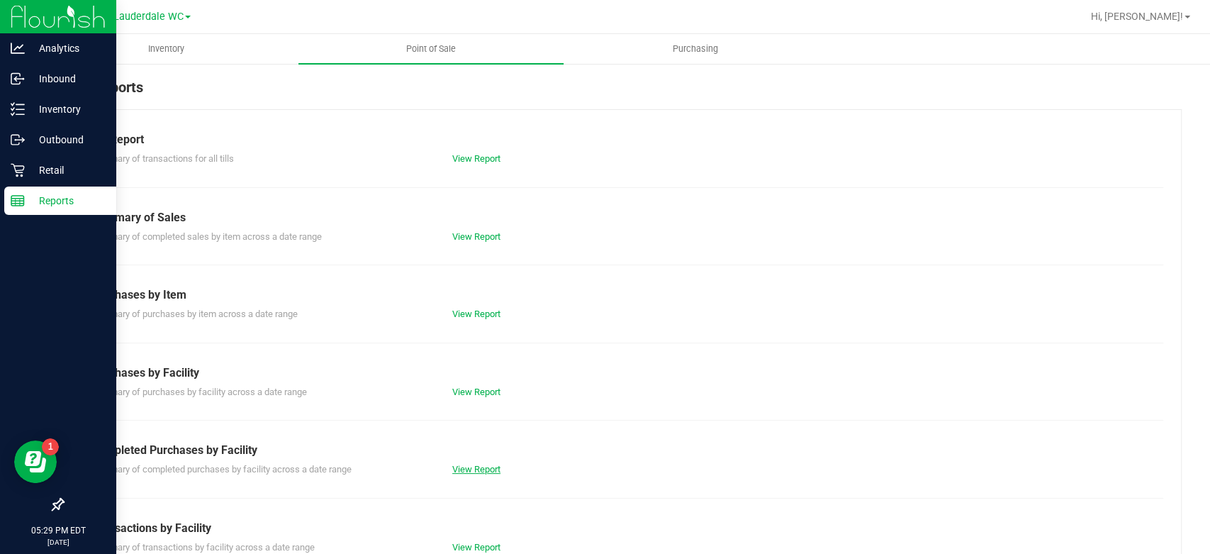
click at [466, 464] on link "View Report" at bounding box center [476, 469] width 48 height 11
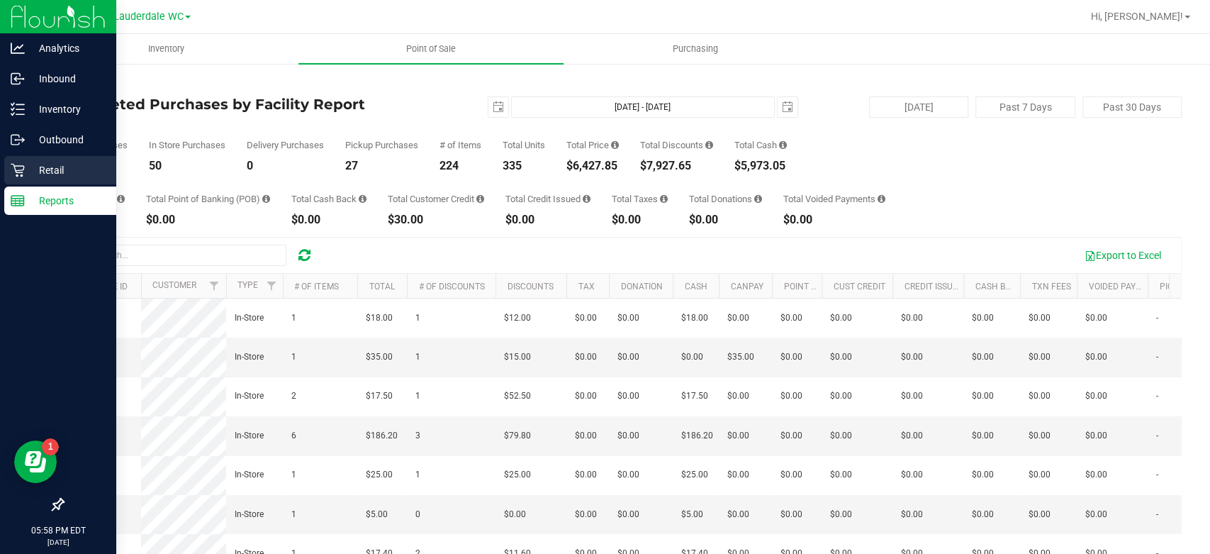
click at [20, 179] on div "Retail" at bounding box center [60, 170] width 112 height 28
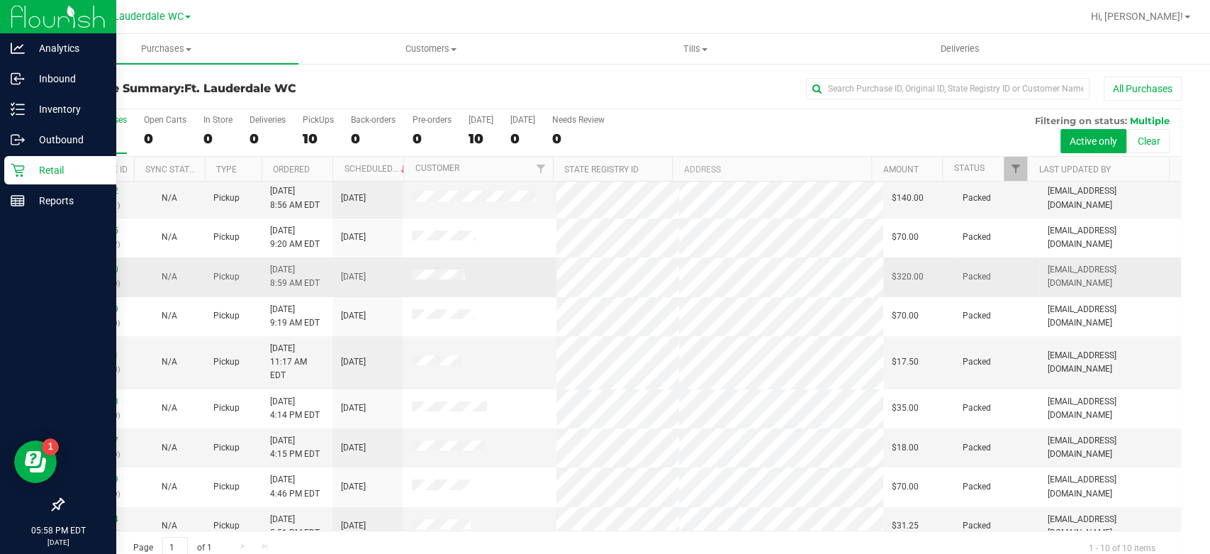
scroll to position [24, 0]
